Goal: Transaction & Acquisition: Purchase product/service

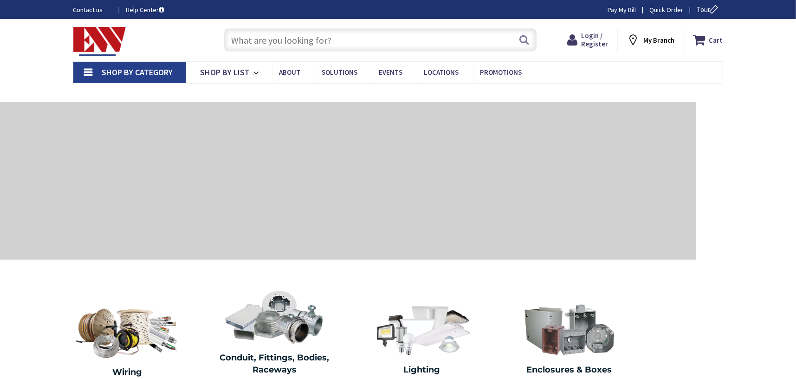
click at [251, 39] on input "text" at bounding box center [380, 39] width 313 height 23
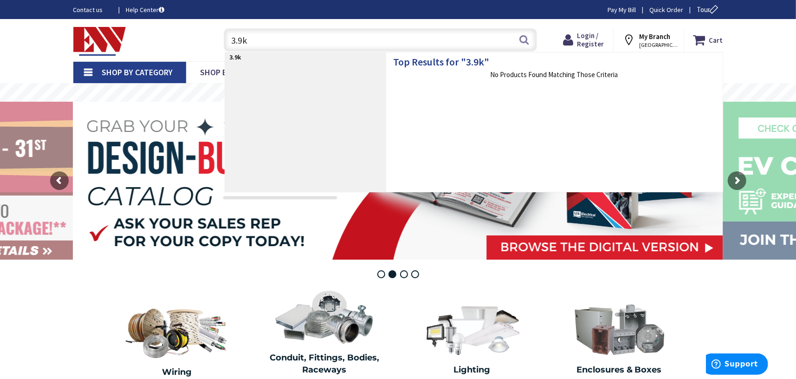
drag, startPoint x: 263, startPoint y: 37, endPoint x: 193, endPoint y: 41, distance: 70.6
click at [193, 41] on div "Toggle Nav 3.9k 3.9k Search Cart My Cart Close" at bounding box center [397, 40] width 663 height 31
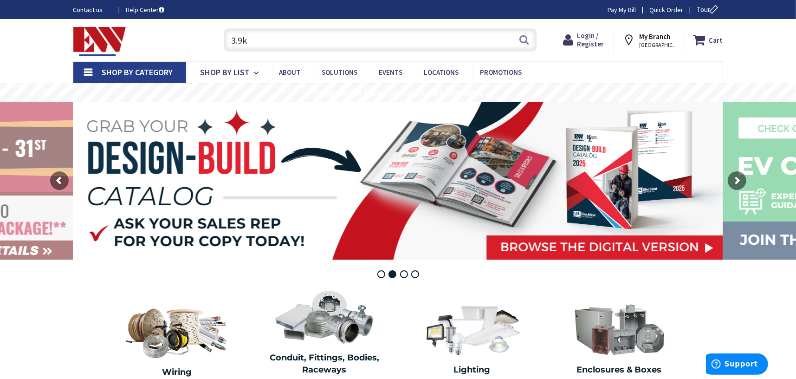
paste input "ohm resistor 1/2 watt 5%"
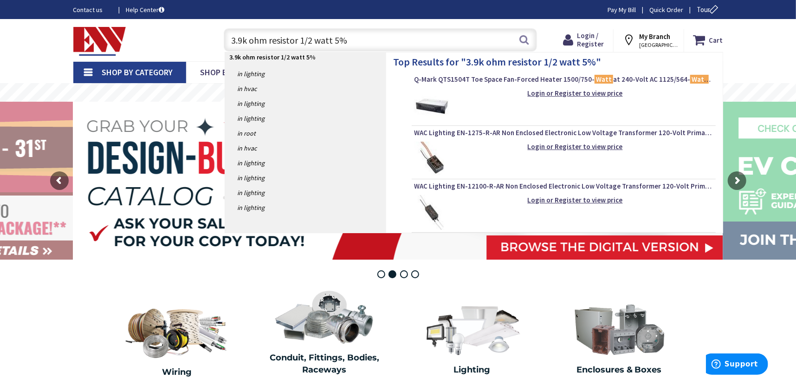
type input "3.9k ohm resistor 1/2 watt 5%"
click at [375, 58] on p "3.9k ohm resistor 1/2 watt 5%" at bounding box center [305, 56] width 161 height 9
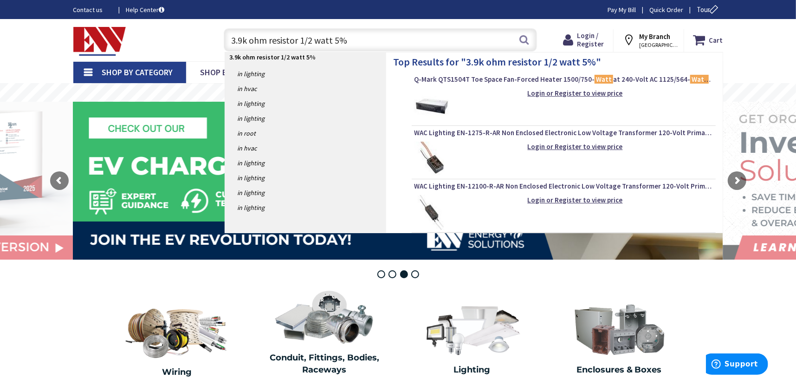
click at [359, 45] on input "3.9k ohm resistor 1/2 watt 5%" at bounding box center [380, 39] width 313 height 23
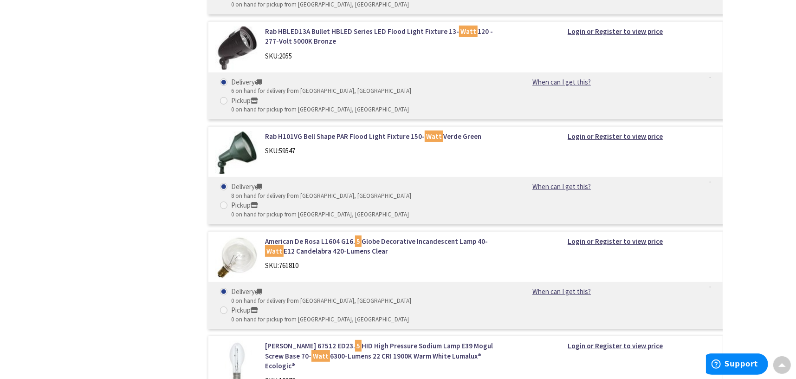
scroll to position [2667, 0]
